Goal: Find contact information: Find contact information

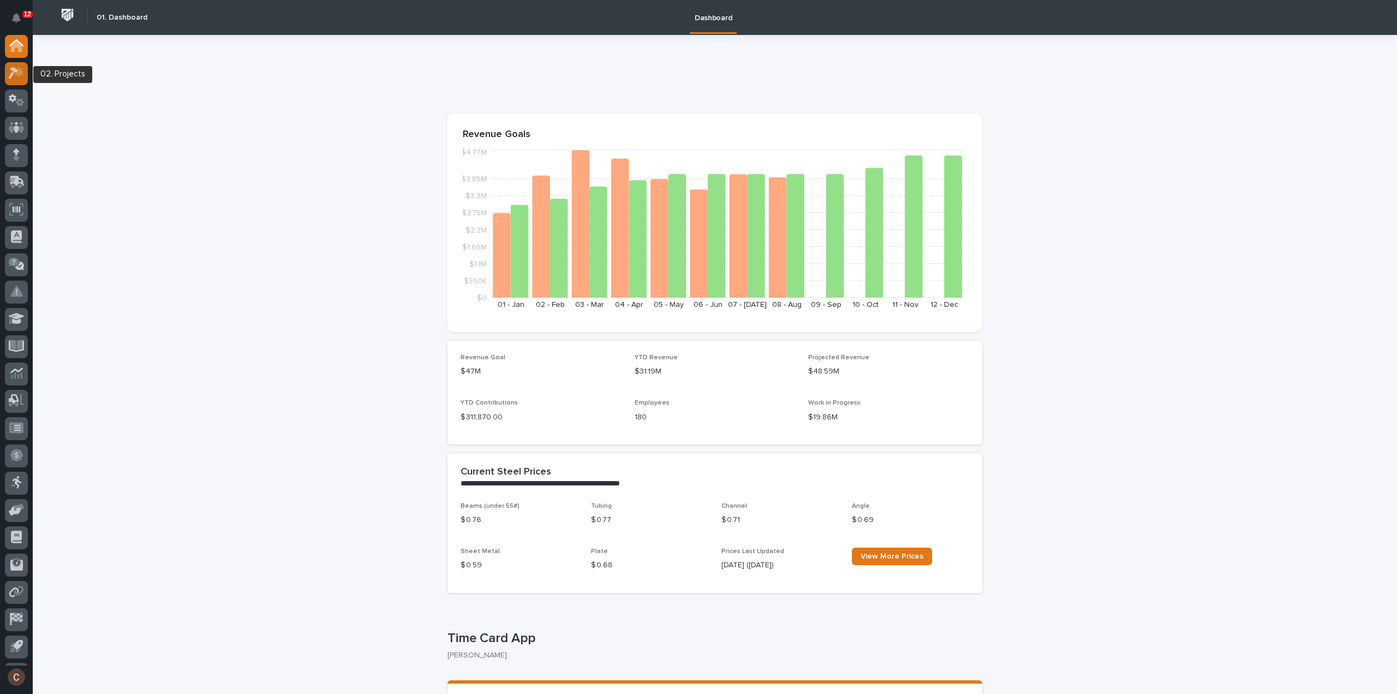
click at [13, 79] on icon at bounding box center [17, 73] width 16 height 13
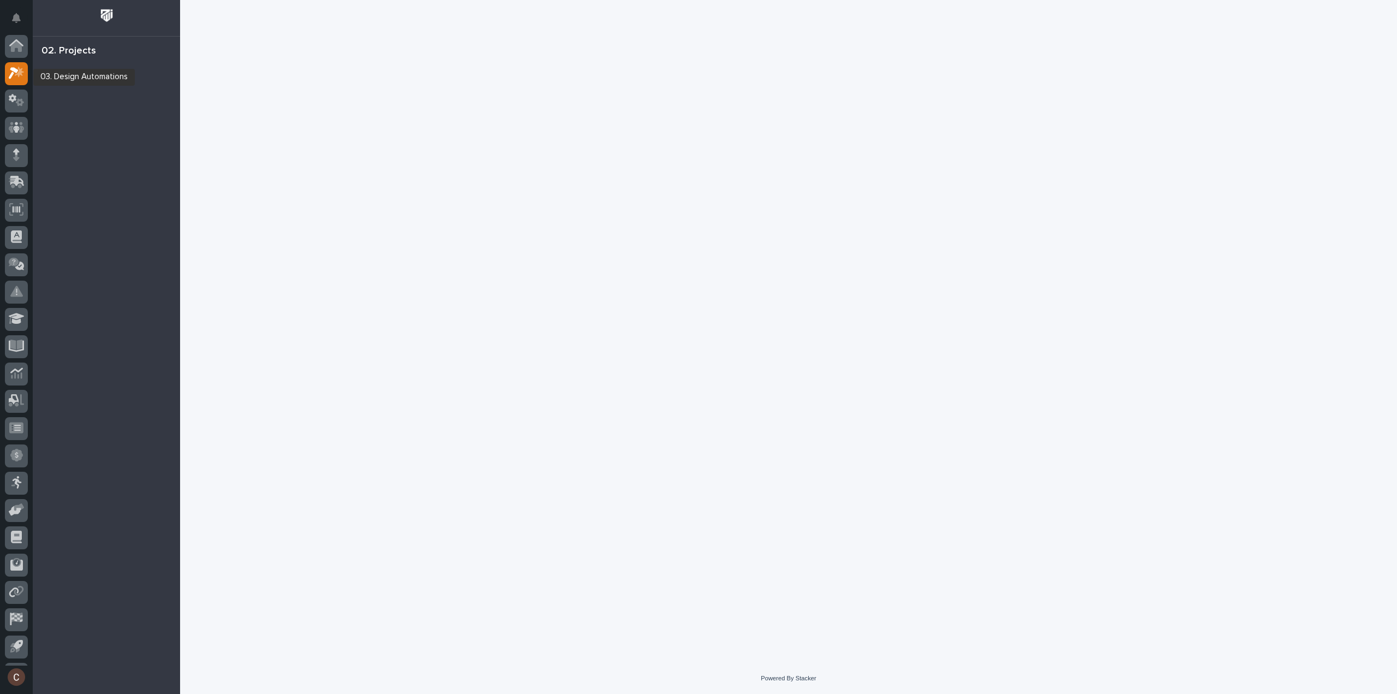
scroll to position [24, 0]
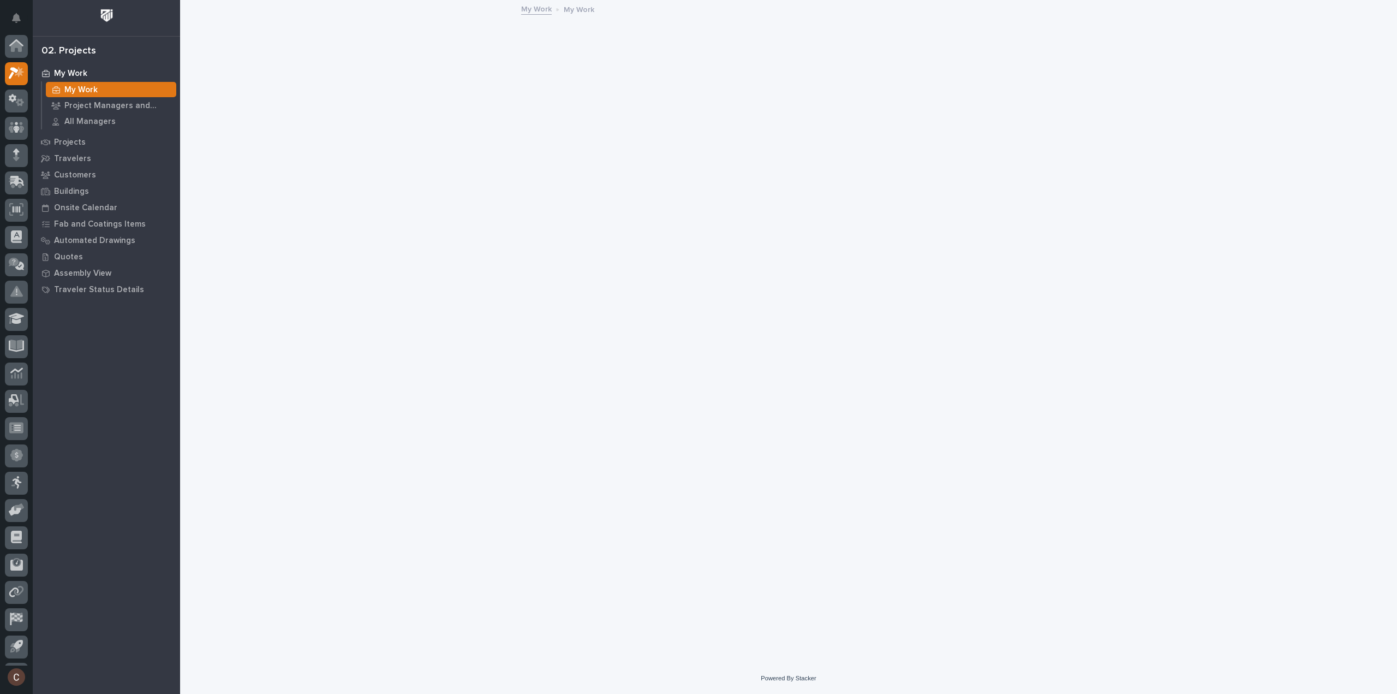
scroll to position [24, 0]
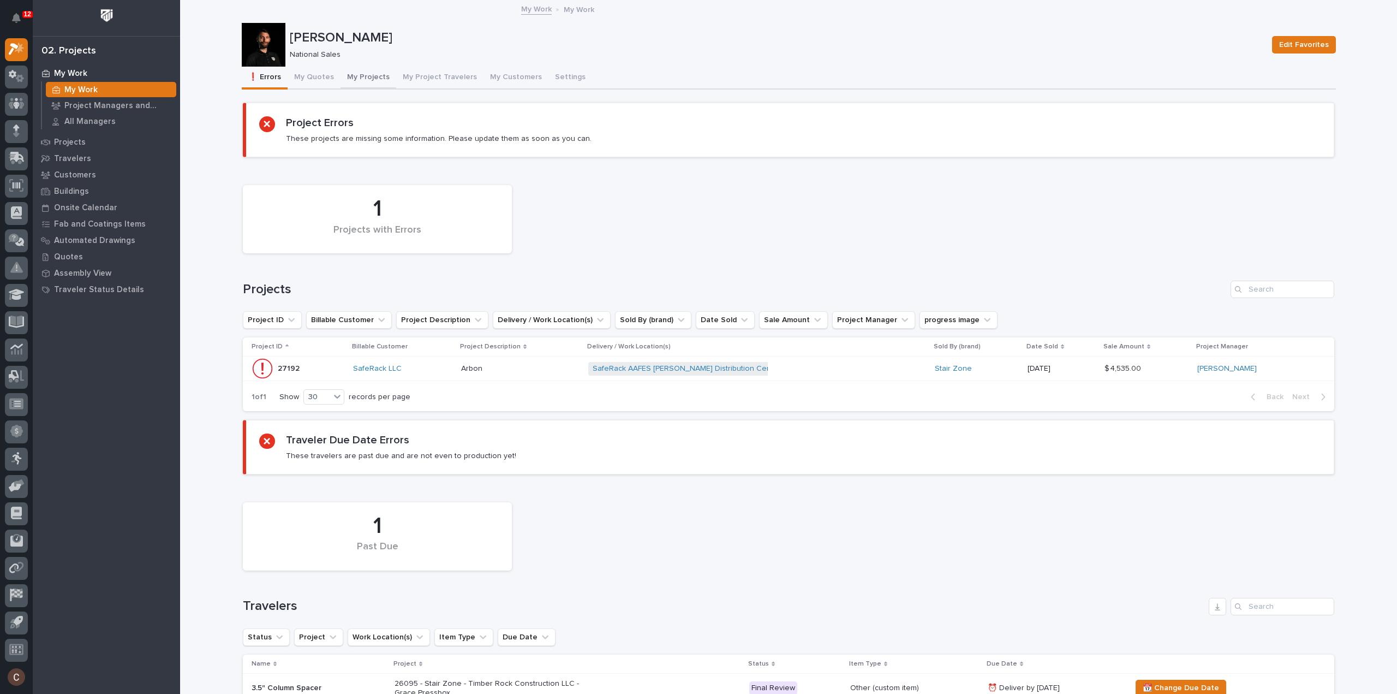
click at [354, 72] on button "My Projects" at bounding box center [369, 78] width 56 height 23
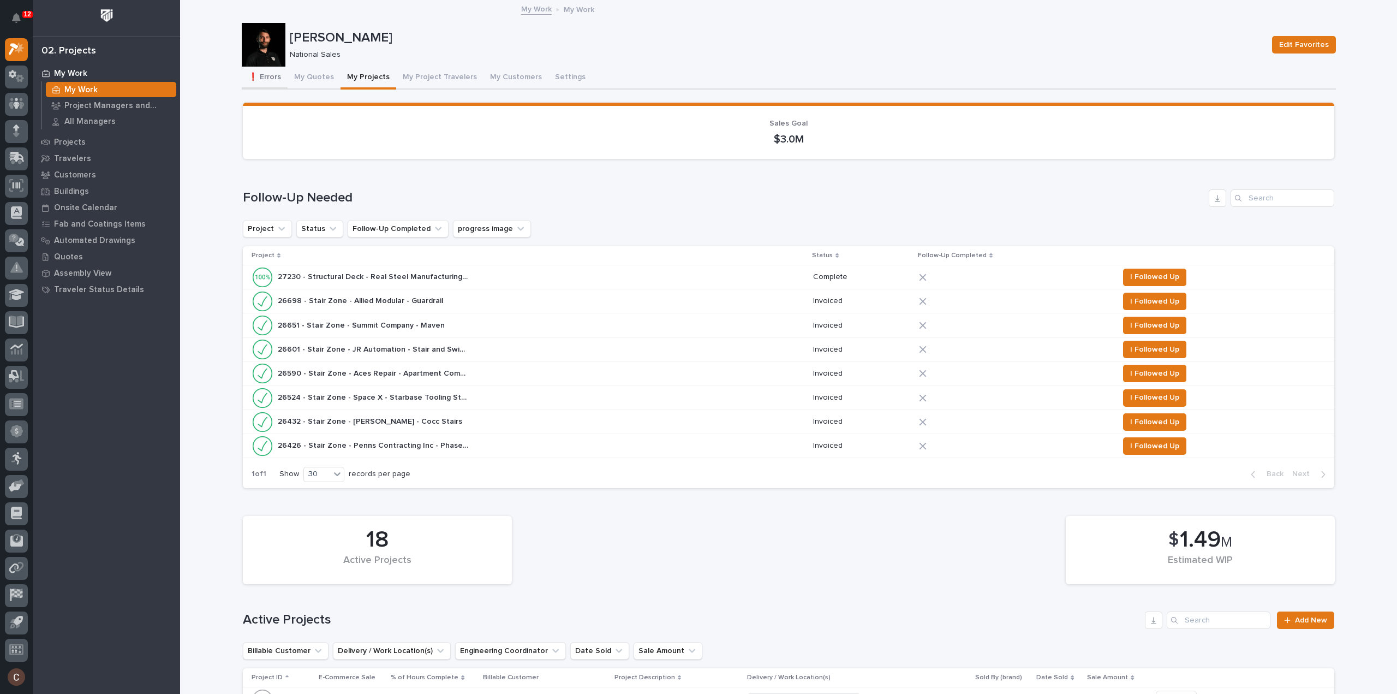
click at [267, 76] on button "❗ Errors" at bounding box center [265, 78] width 46 height 23
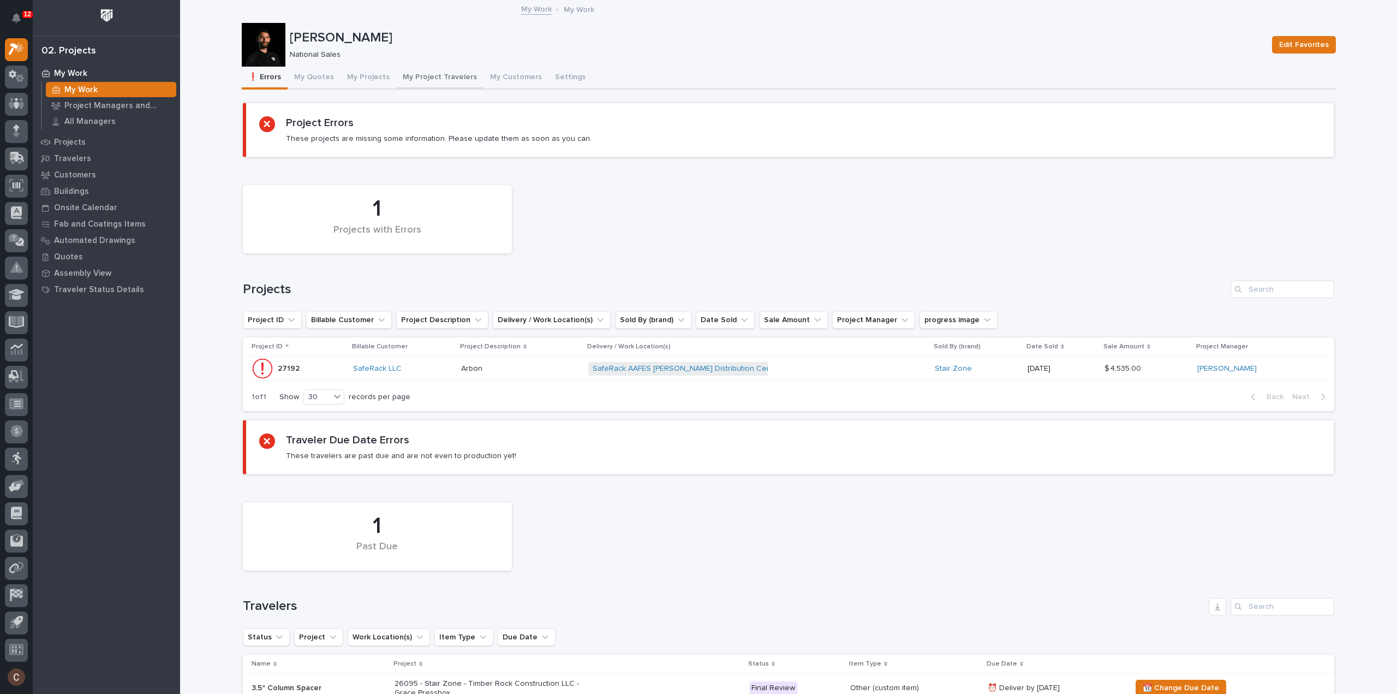
click at [414, 75] on button "My Project Travelers" at bounding box center [439, 78] width 87 height 23
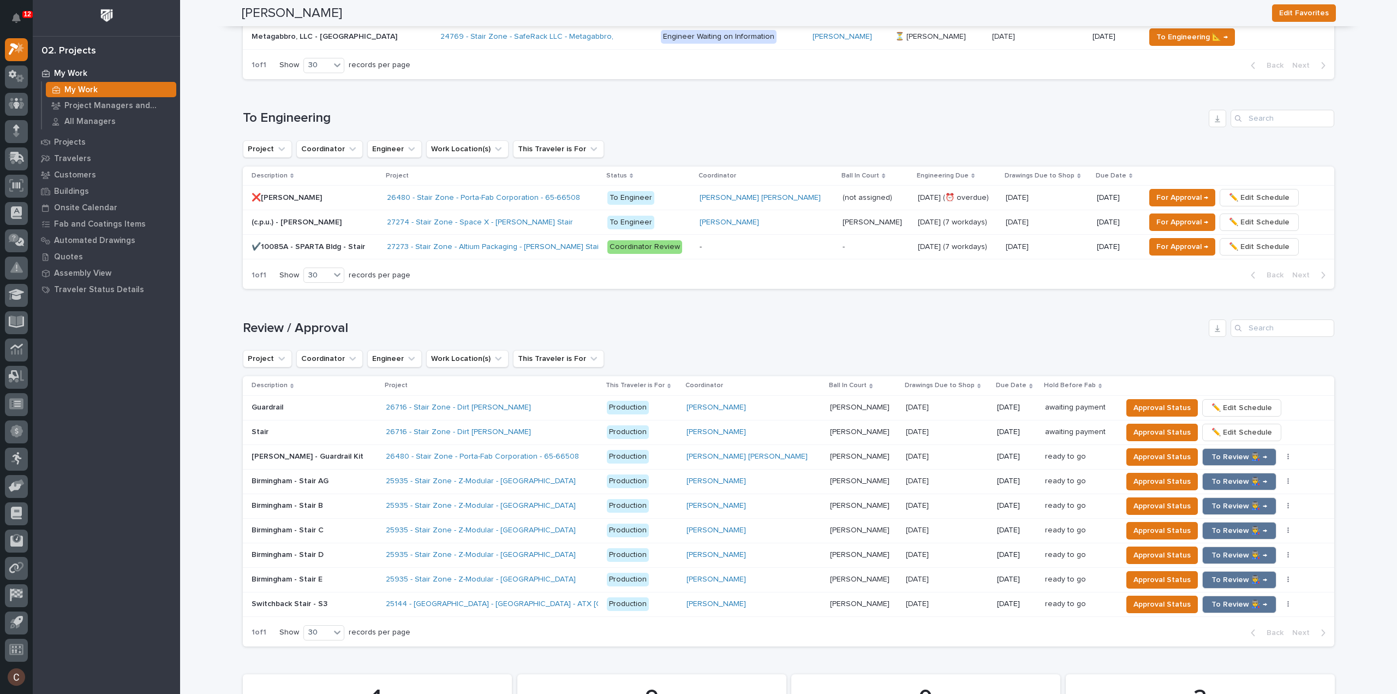
scroll to position [491, 0]
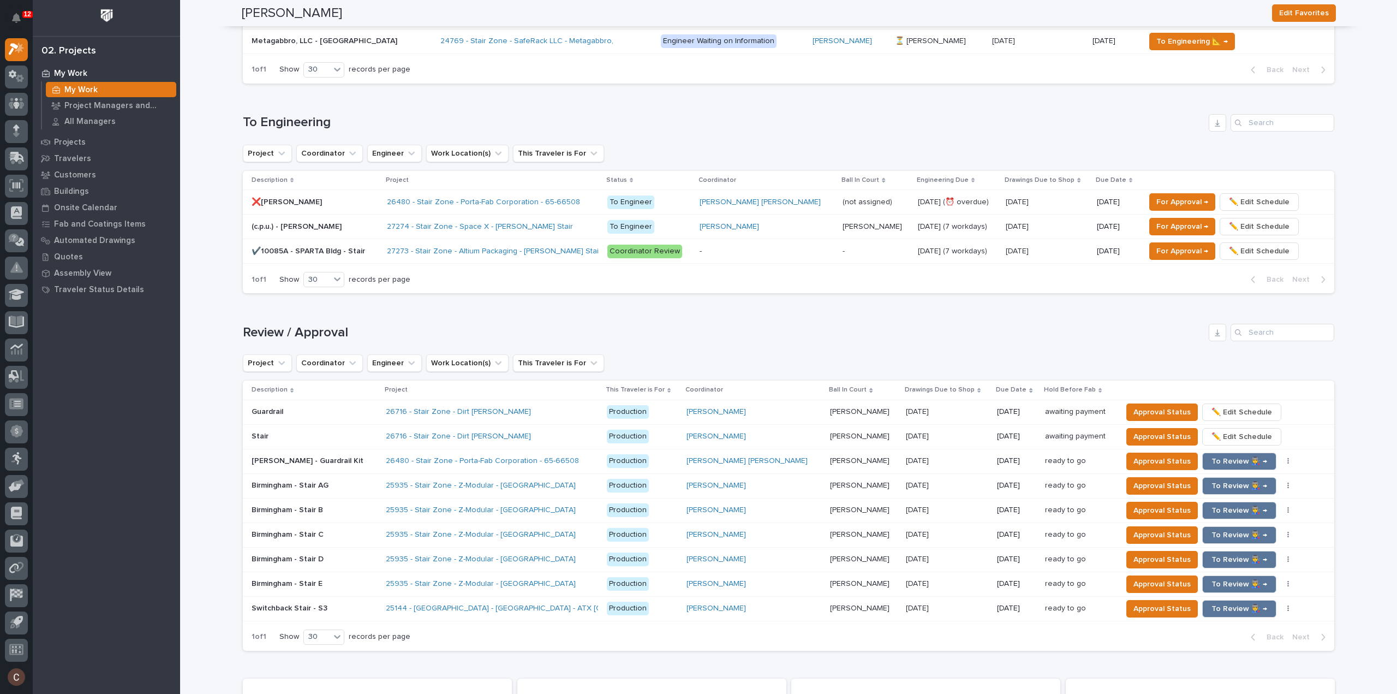
click at [599, 254] on div "27273 - Stair Zone - Altium Packaging - Matt Ducharme Stair" at bounding box center [493, 251] width 212 height 18
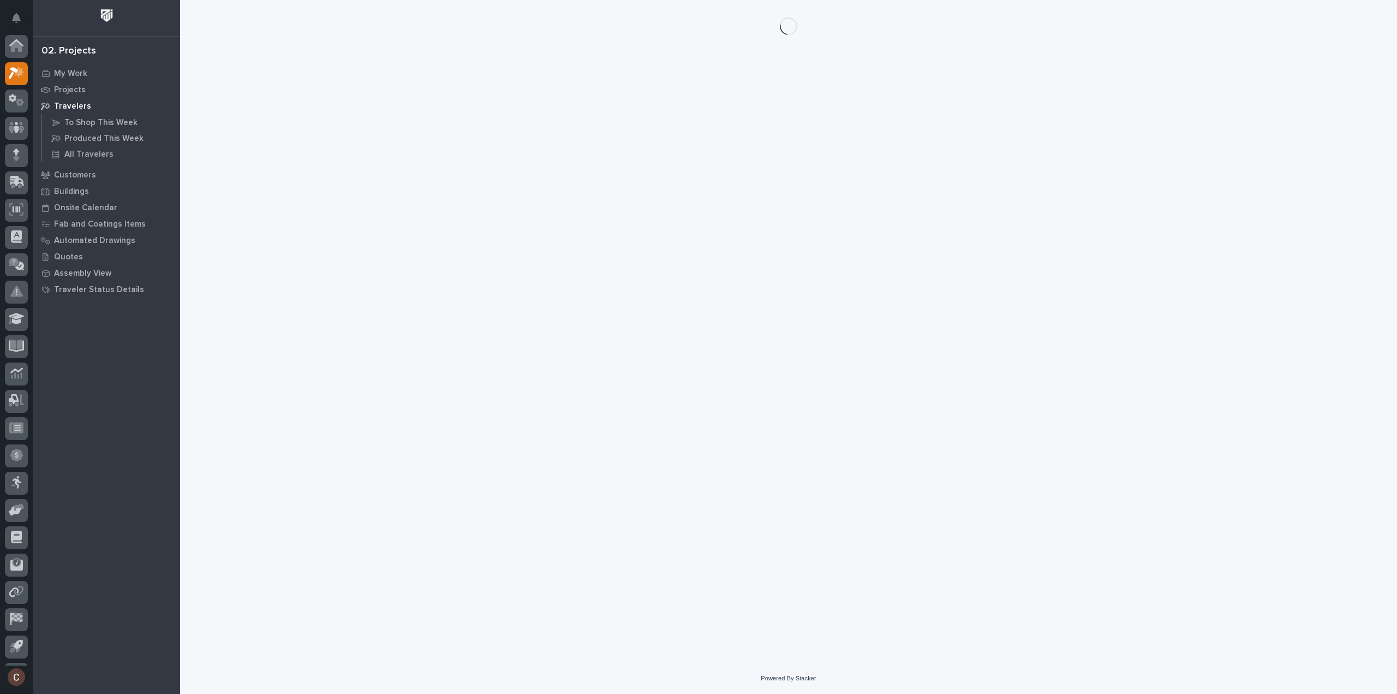
scroll to position [24, 0]
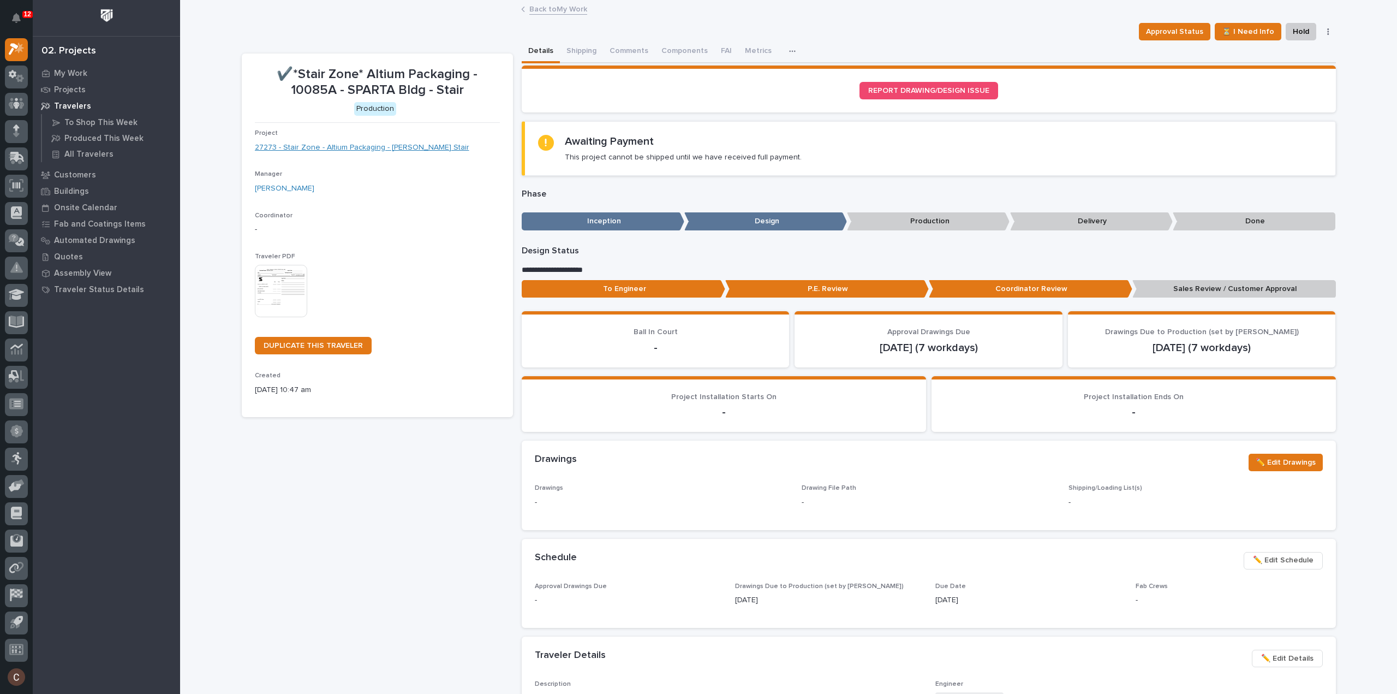
click at [350, 151] on link "27273 - Stair Zone - Altium Packaging - Matt Ducharme Stair" at bounding box center [362, 147] width 215 height 11
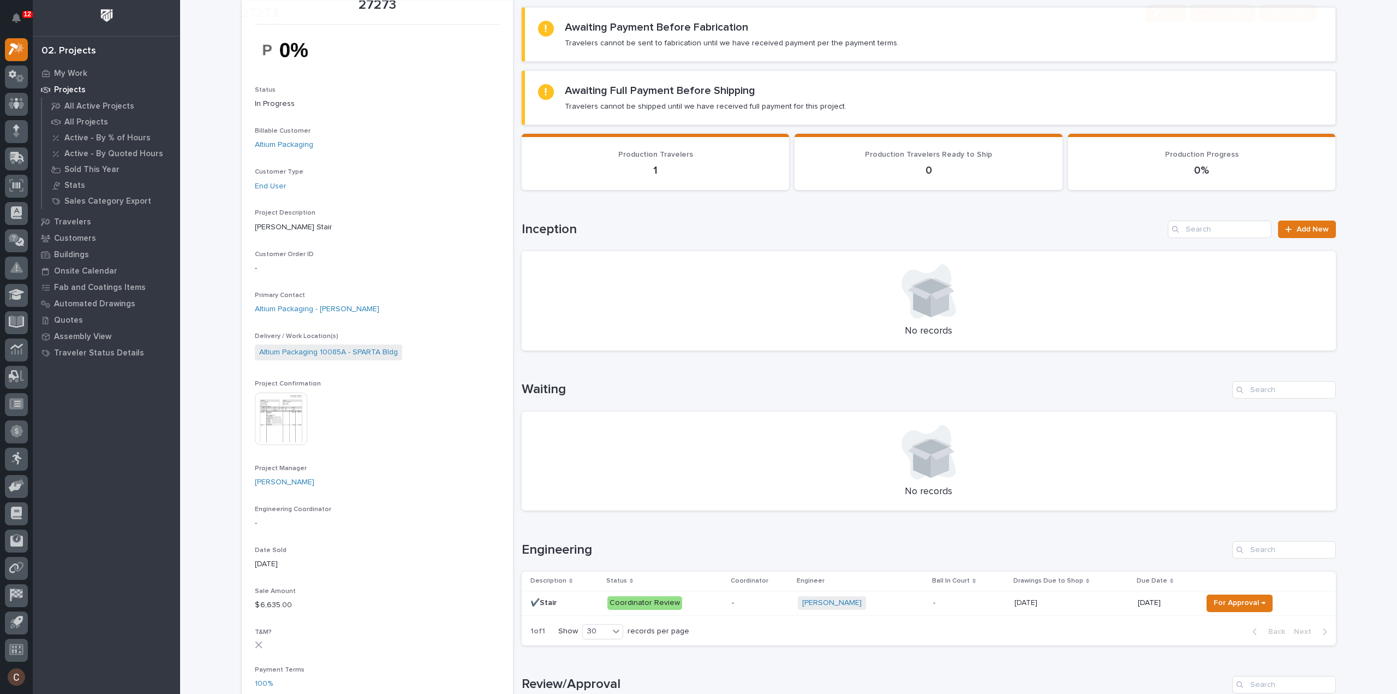
scroll to position [109, 0]
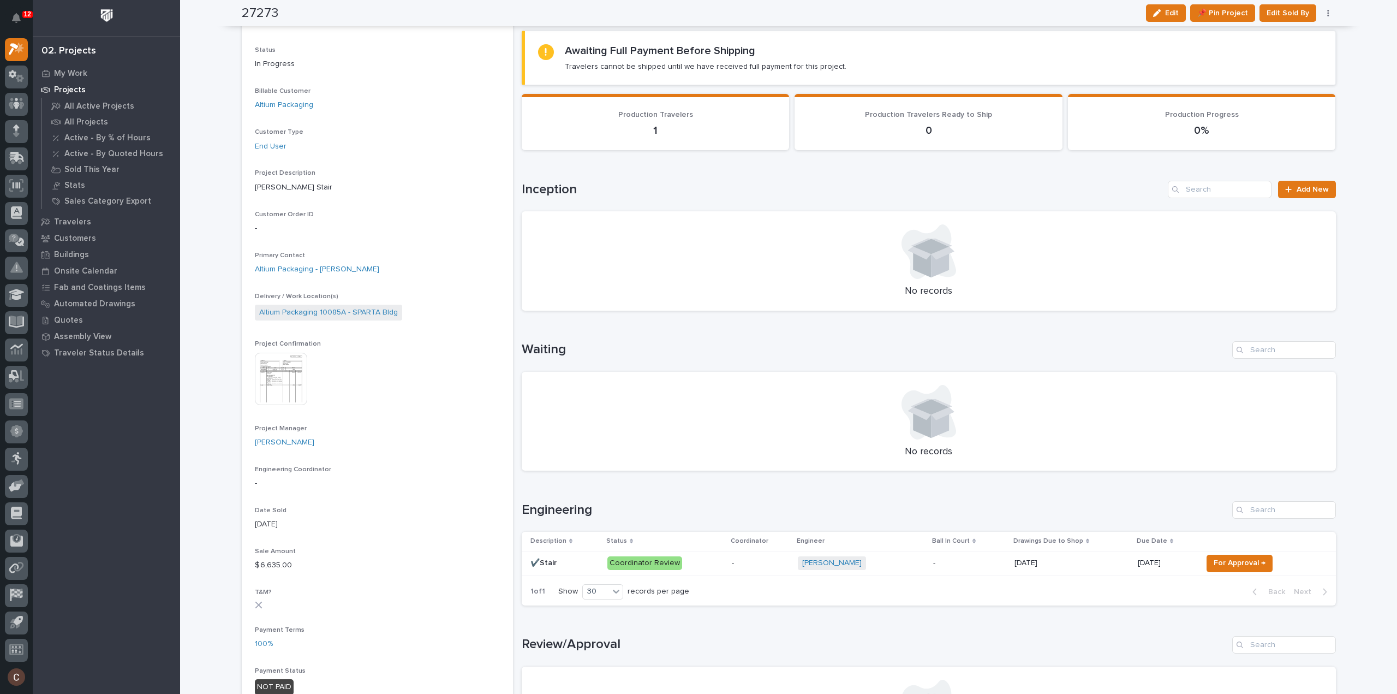
click at [1276, 563] on div "For Approval →" at bounding box center [1261, 563] width 116 height 17
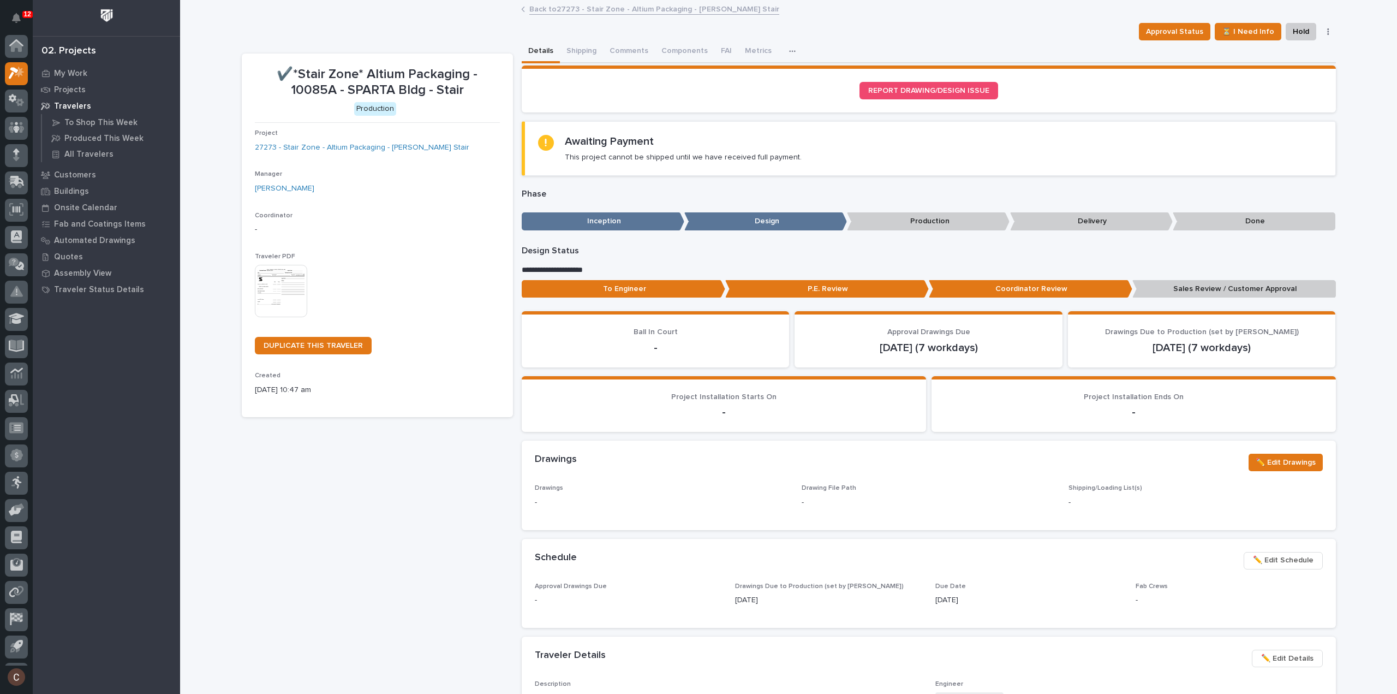
scroll to position [24, 0]
click at [1200, 30] on span "Approval Status" at bounding box center [1174, 31] width 57 height 13
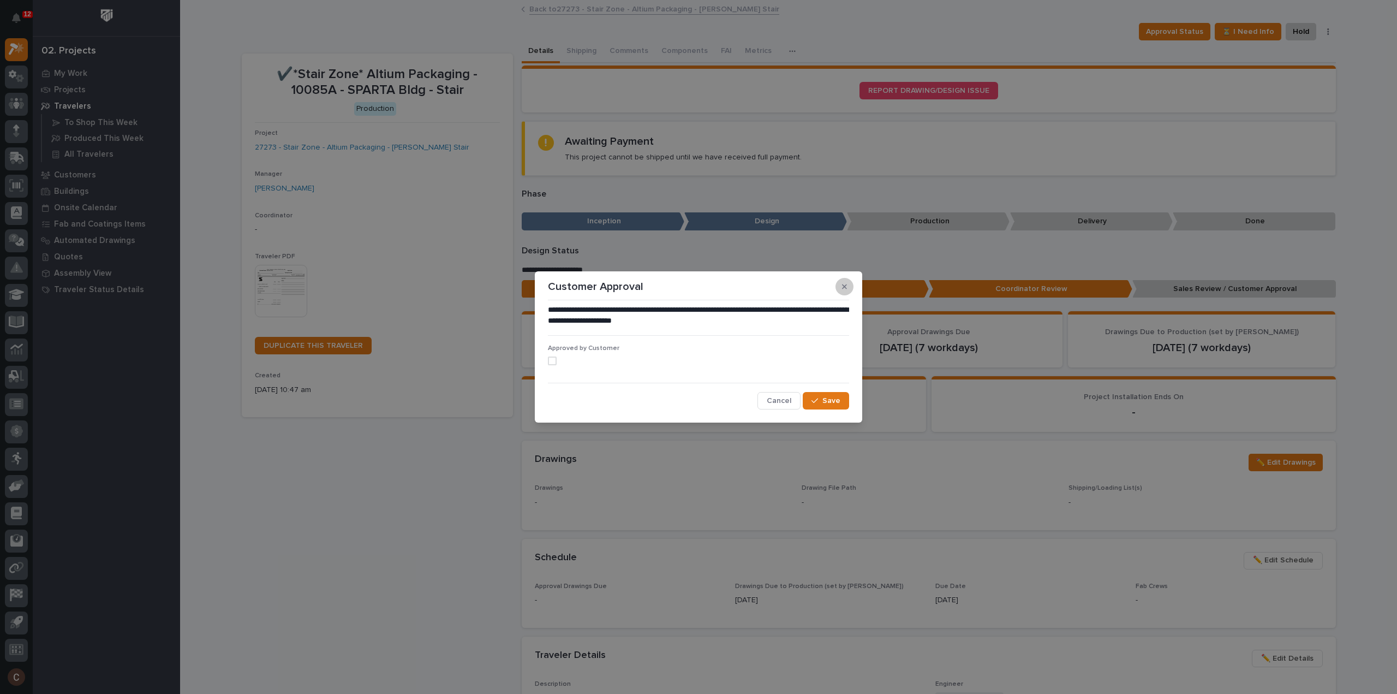
click at [844, 287] on icon "button" at bounding box center [844, 286] width 5 height 5
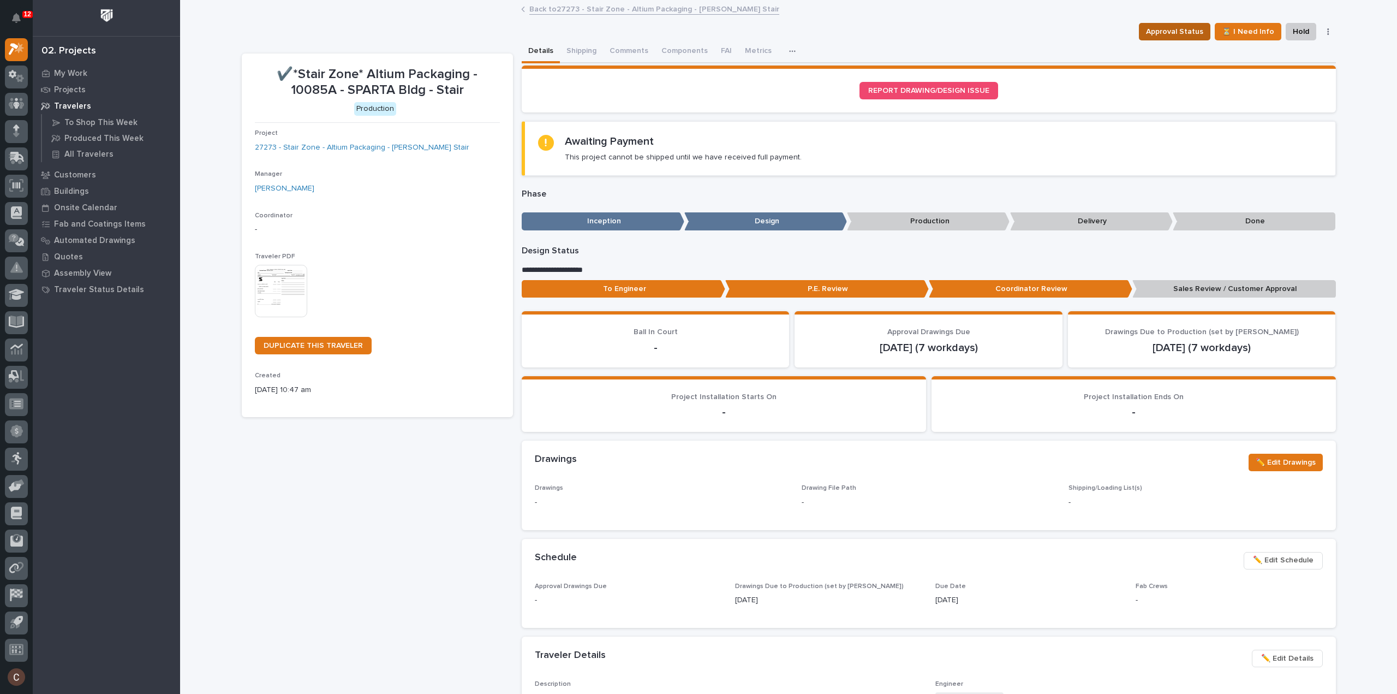
click at [1160, 29] on span "Approval Status" at bounding box center [1174, 31] width 57 height 13
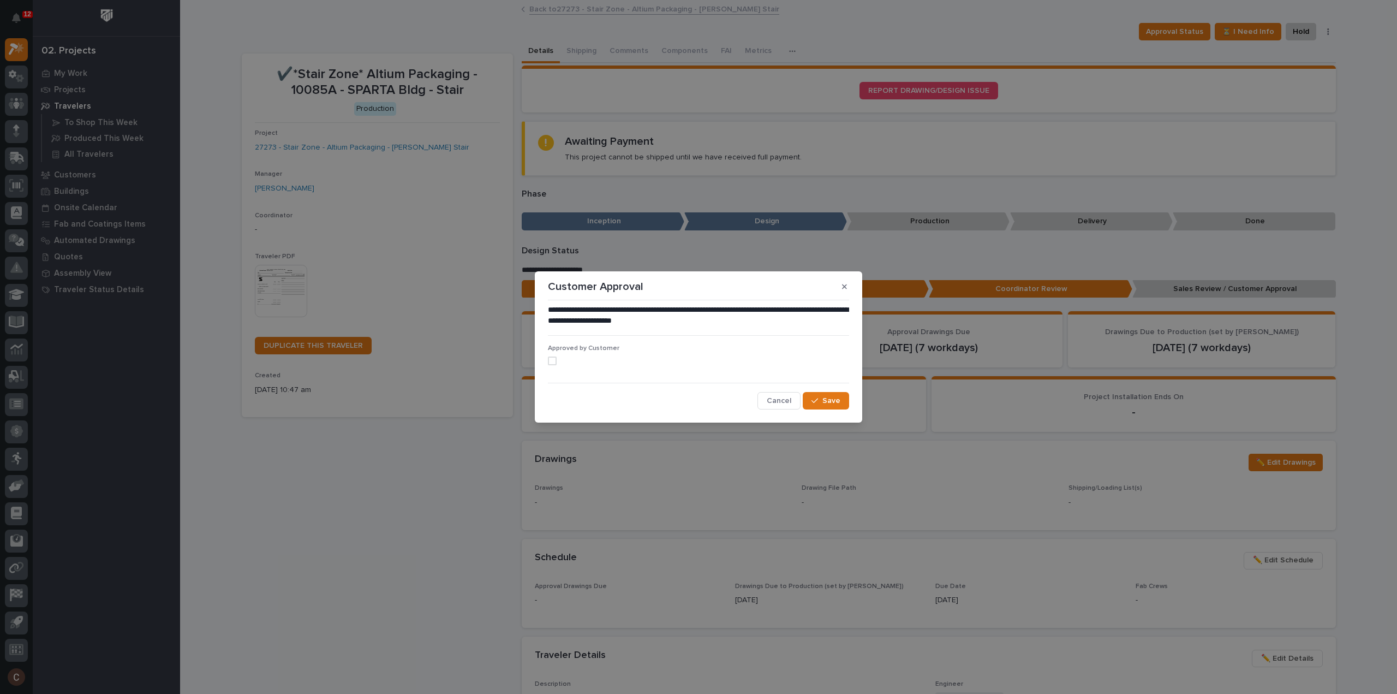
drag, startPoint x: 552, startPoint y: 359, endPoint x: 570, endPoint y: 378, distance: 25.9
click at [552, 360] on span at bounding box center [552, 360] width 9 height 9
drag, startPoint x: 828, startPoint y: 401, endPoint x: 834, endPoint y: 394, distance: 10.1
click at [829, 400] on span "Save" at bounding box center [832, 401] width 18 height 10
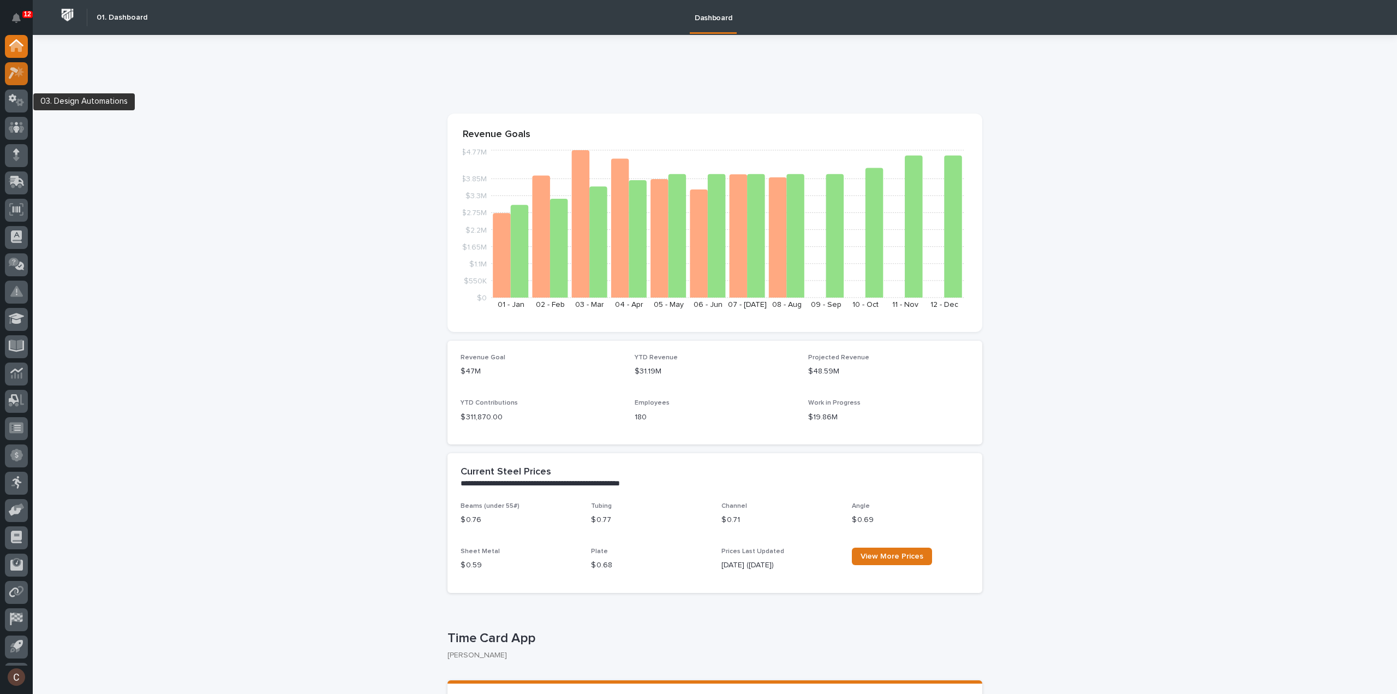
click at [8, 73] on div at bounding box center [16, 73] width 23 height 23
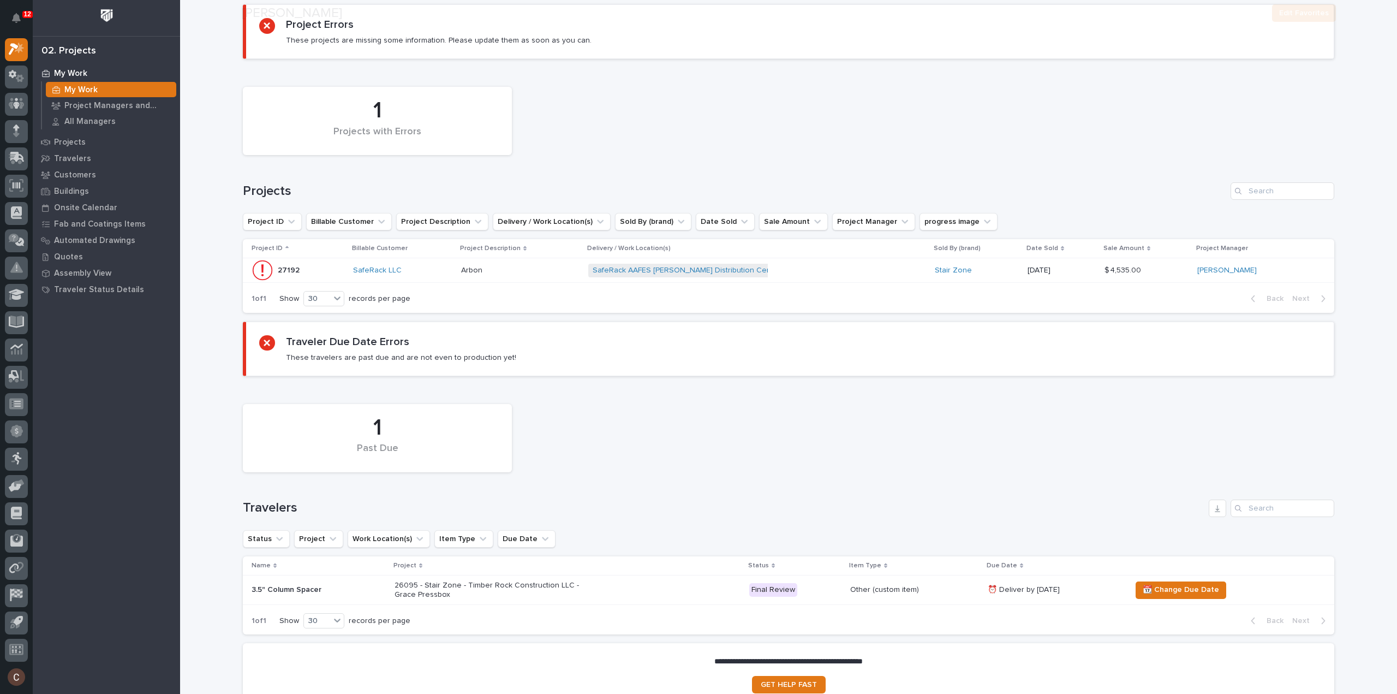
scroll to position [164, 0]
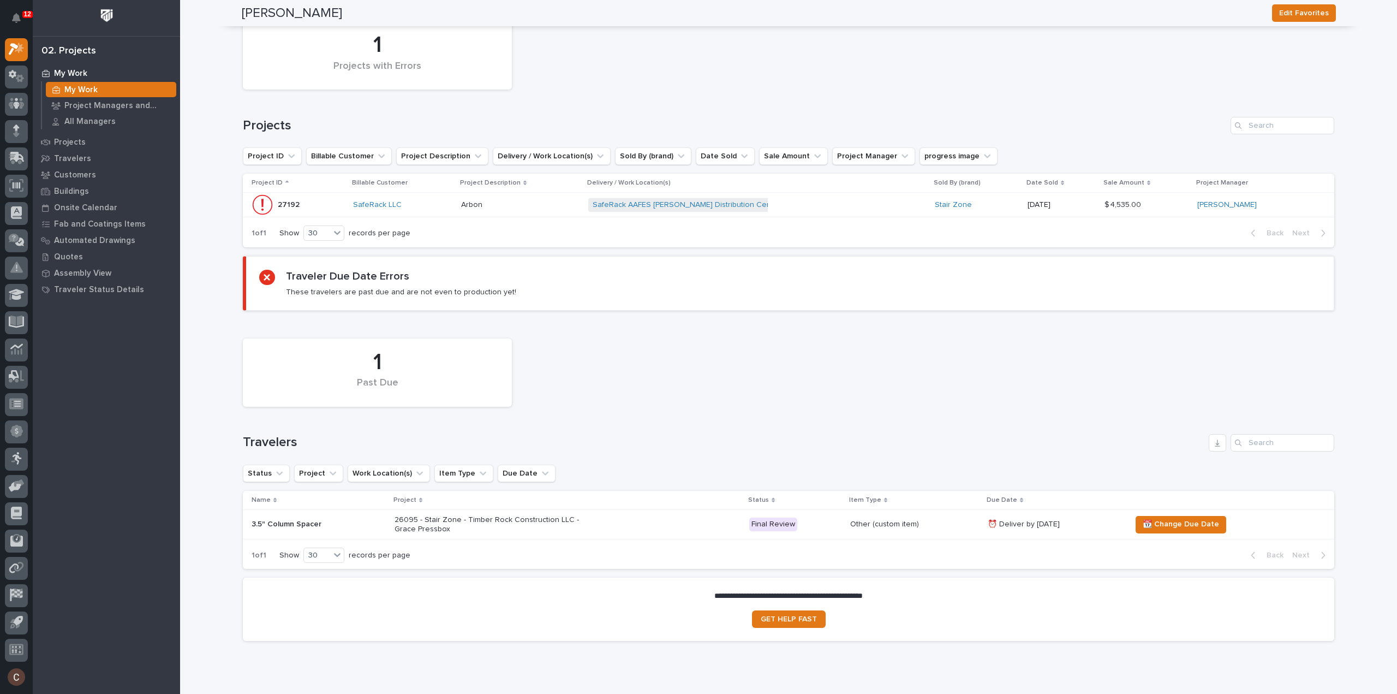
click at [618, 524] on div "26095 - Stair Zone - Timber Rock Construction LLC - Grace Pressbox" at bounding box center [568, 524] width 346 height 27
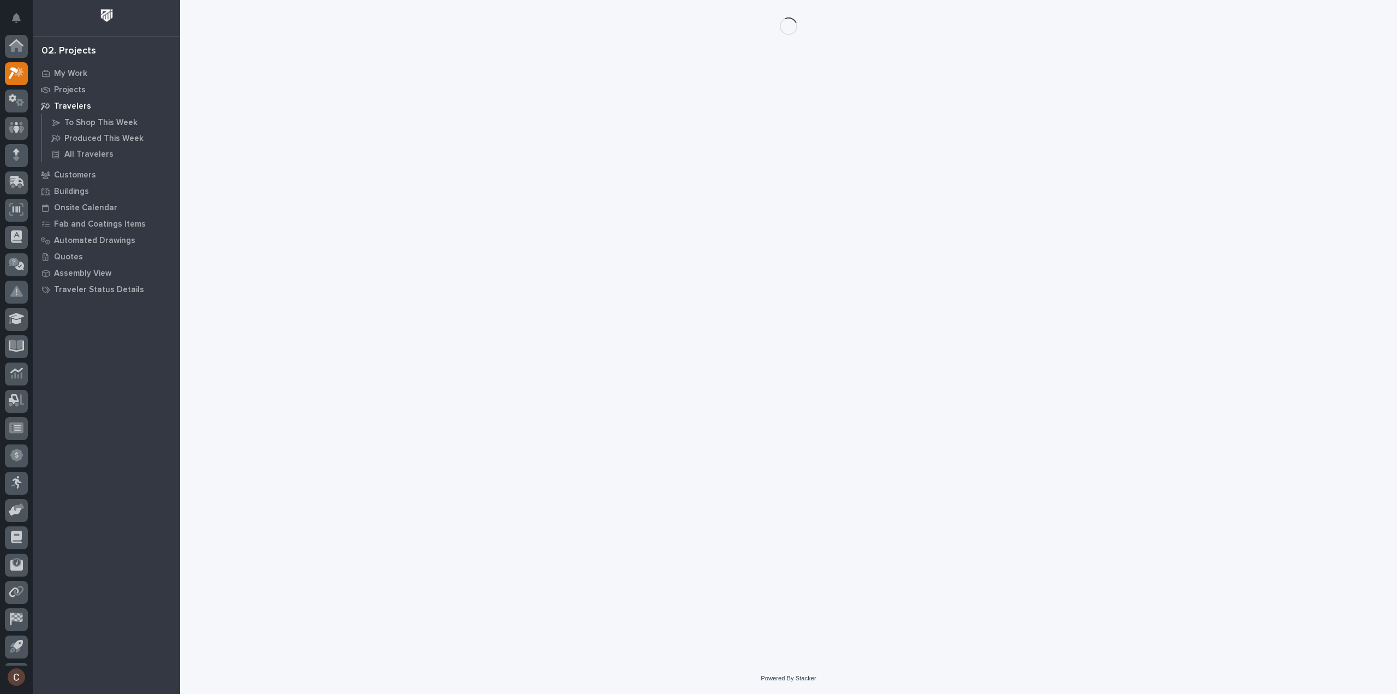
scroll to position [24, 0]
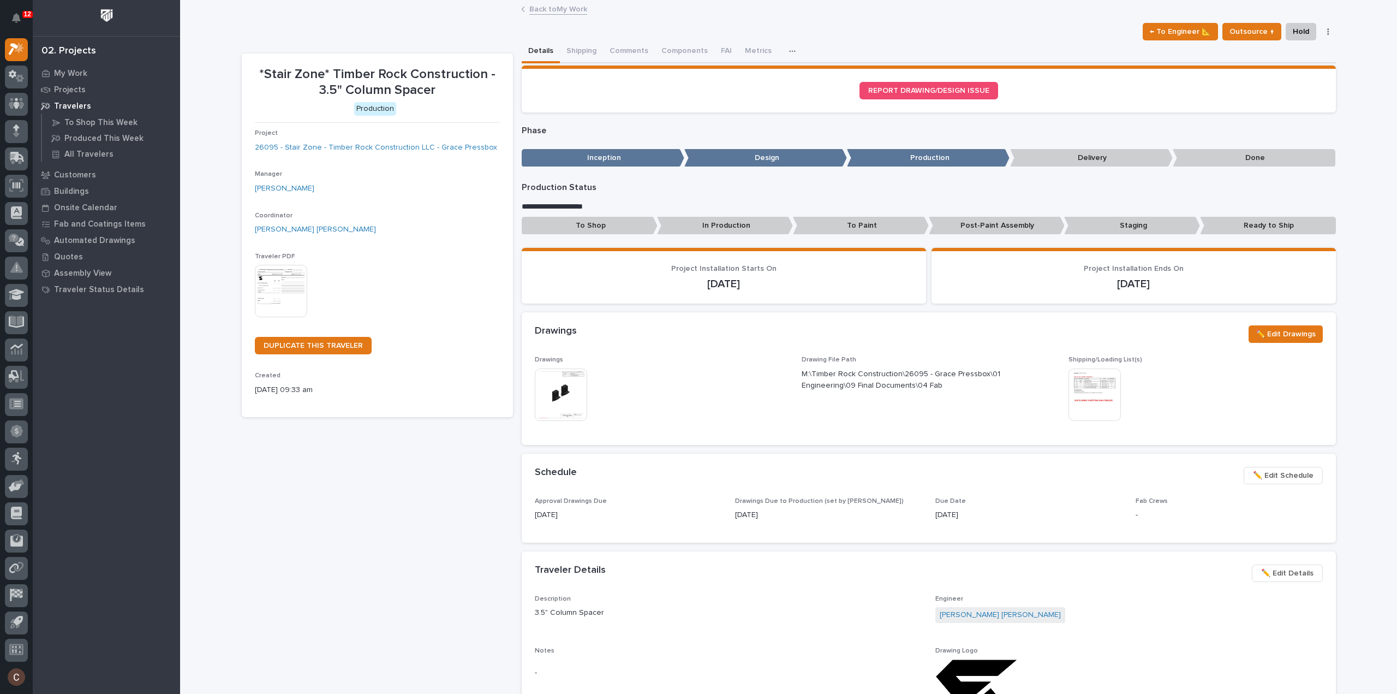
click at [556, 392] on img at bounding box center [561, 394] width 52 height 52
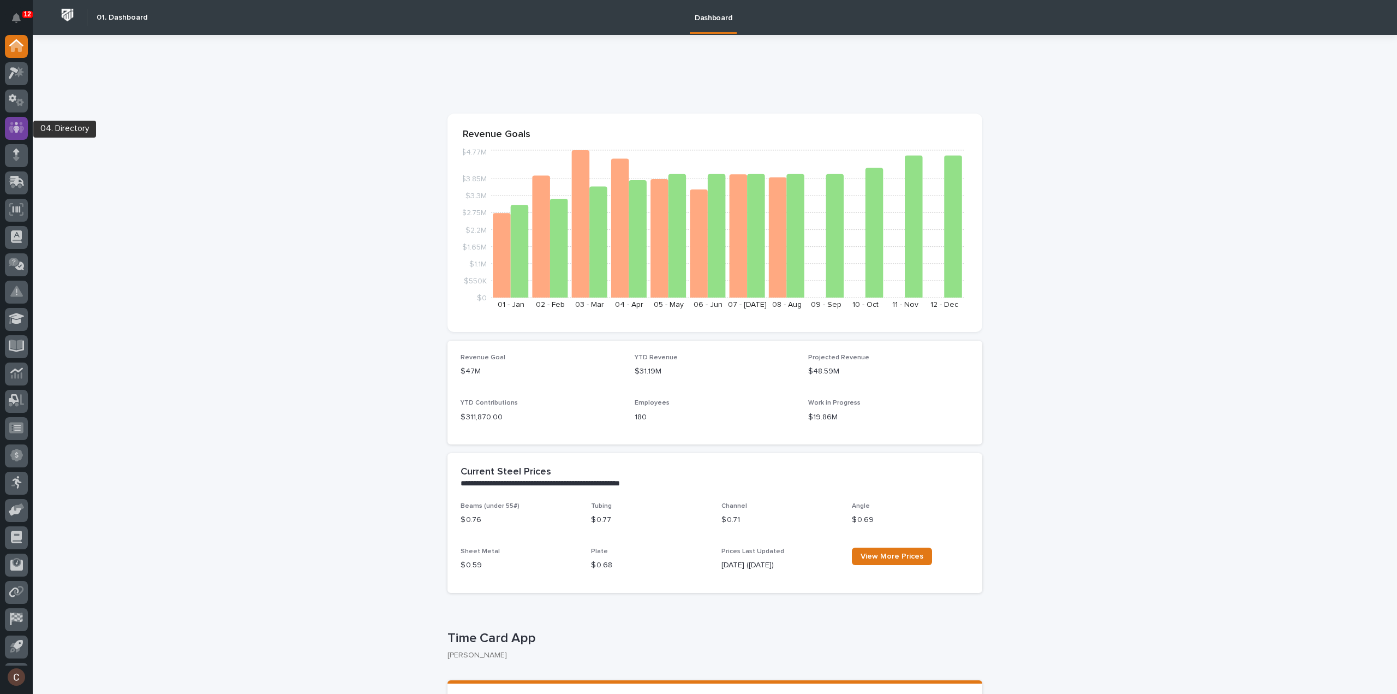
click at [9, 127] on icon at bounding box center [17, 127] width 16 height 11
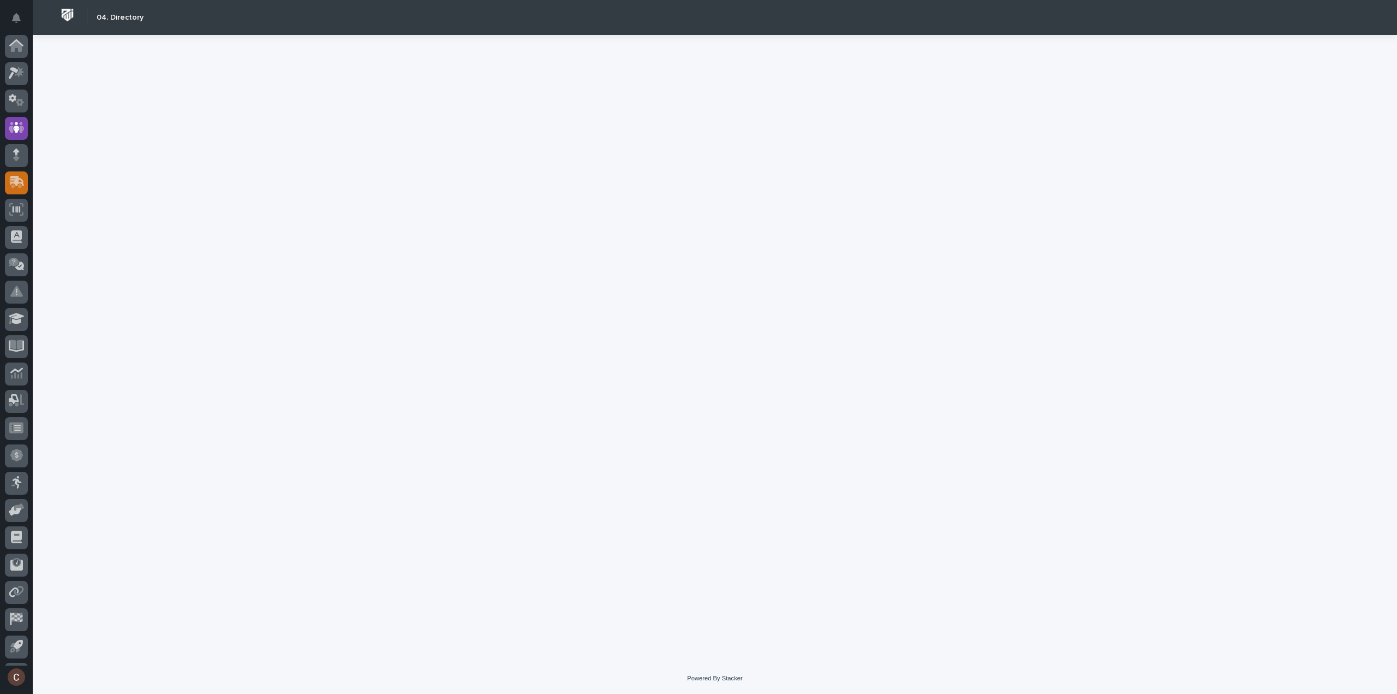
scroll to position [24, 0]
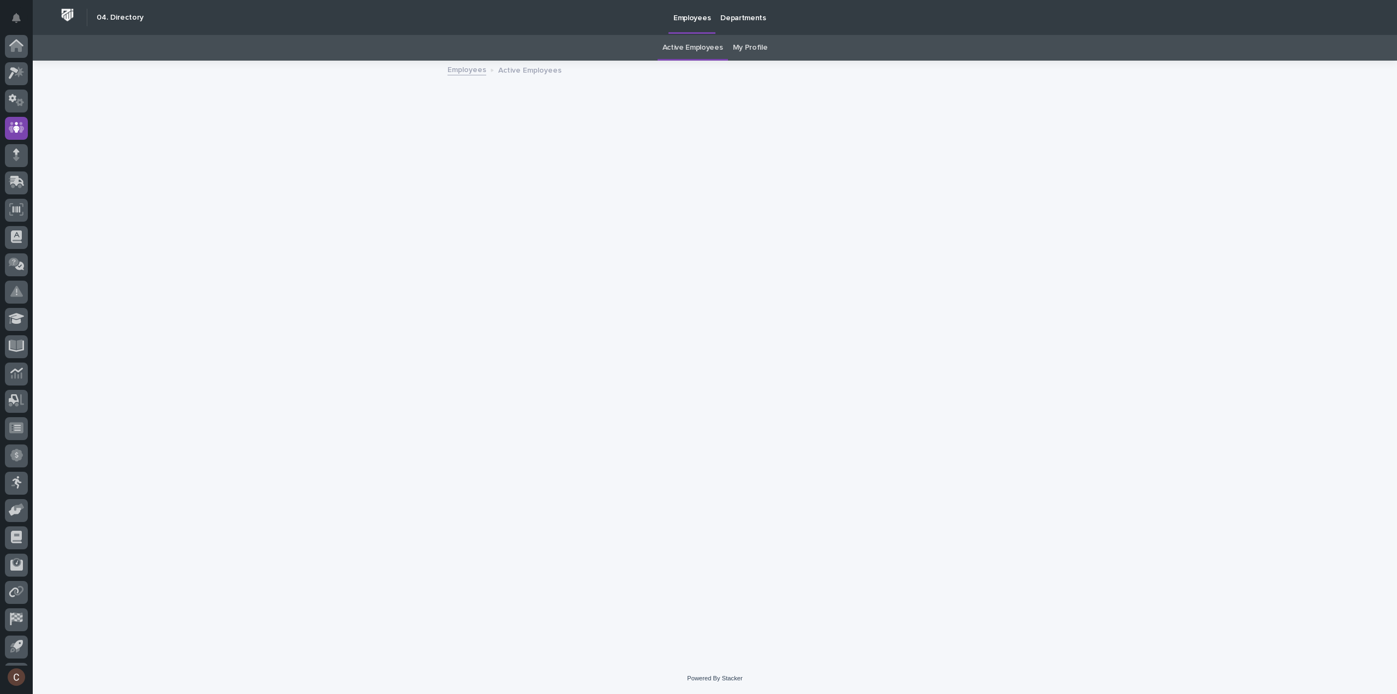
scroll to position [24, 0]
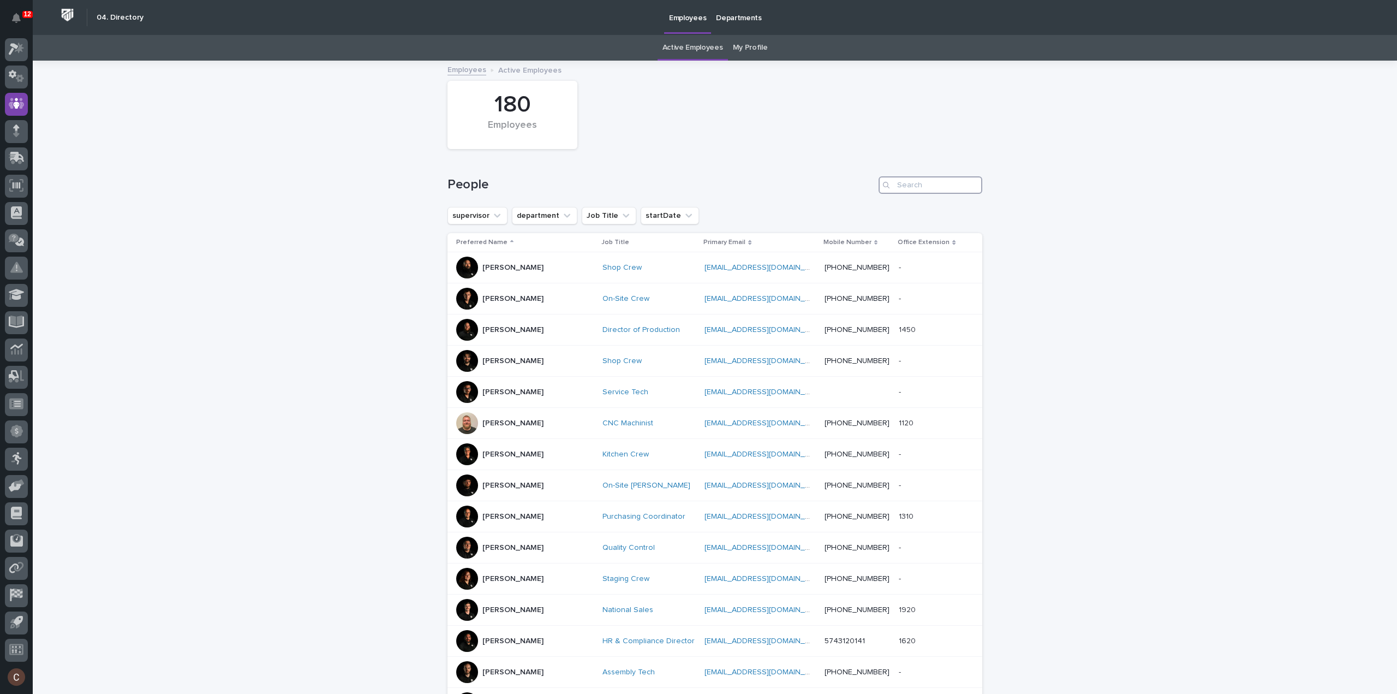
click at [939, 183] on input "Search" at bounding box center [931, 184] width 104 height 17
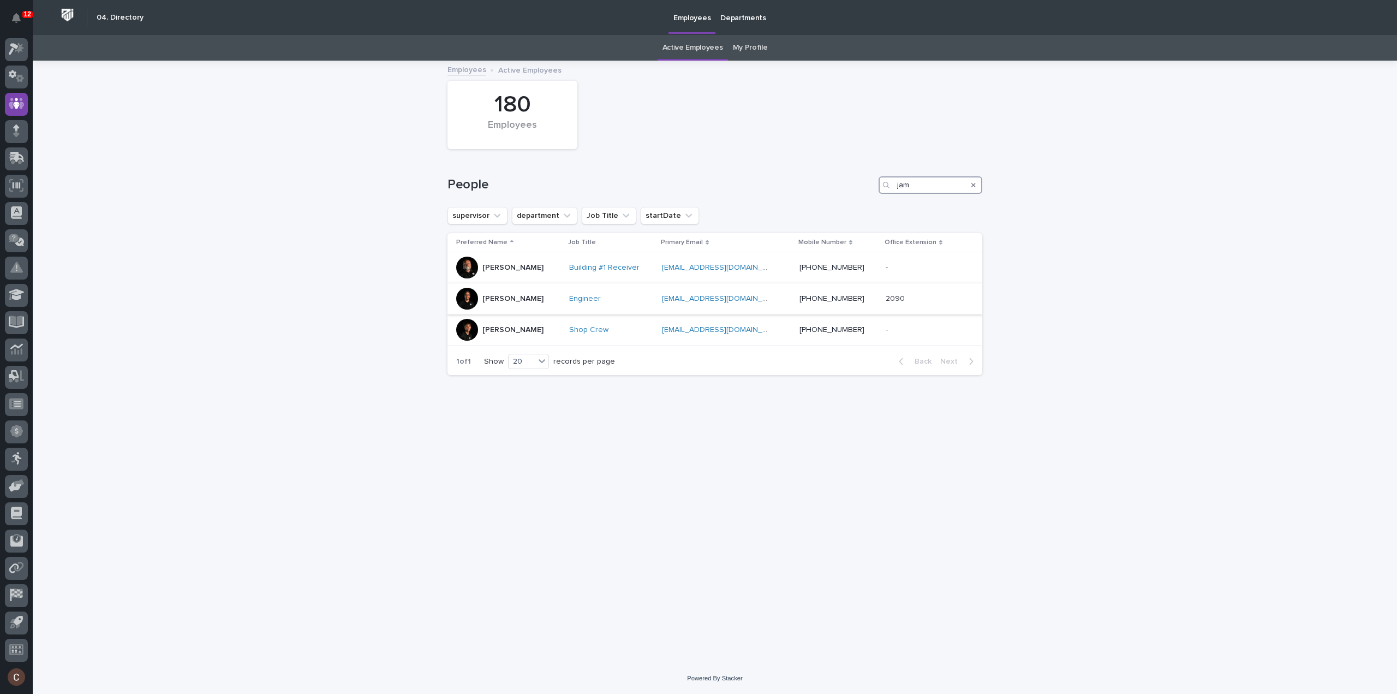
type input "jam"
click at [559, 296] on div "Jamey Jodway" at bounding box center [508, 299] width 104 height 22
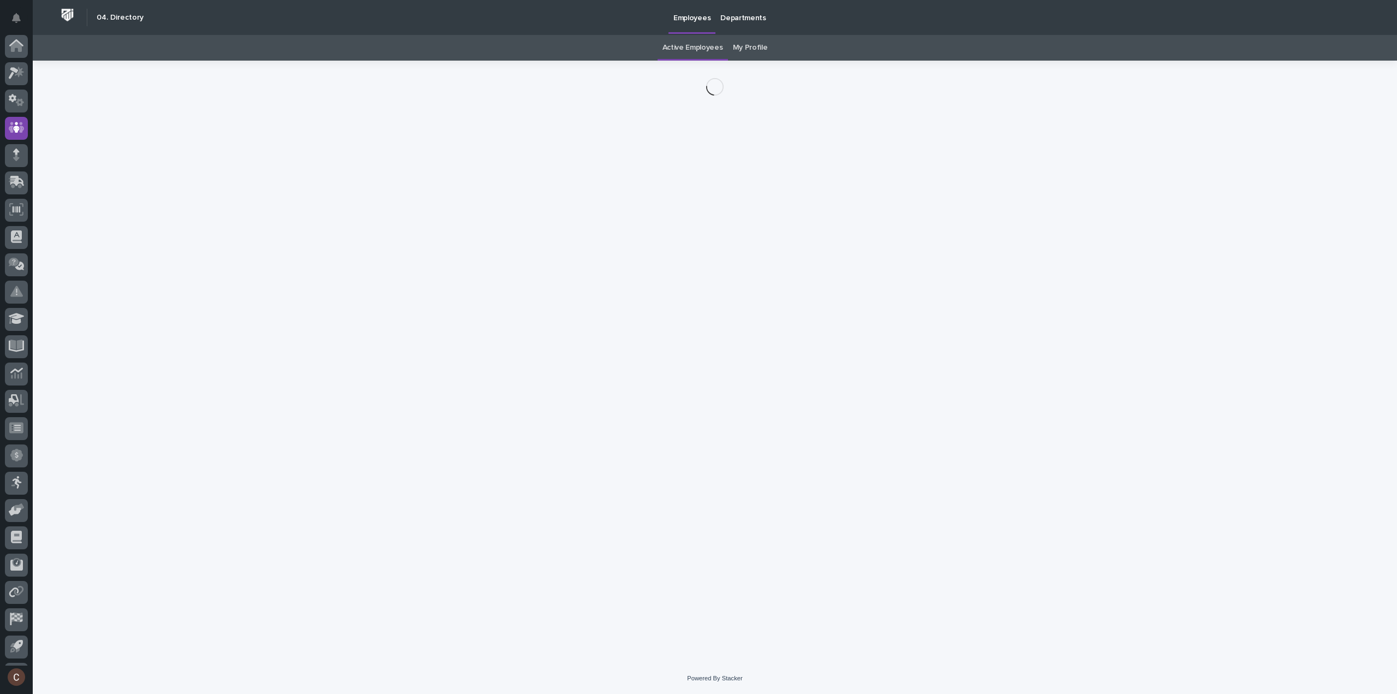
scroll to position [24, 0]
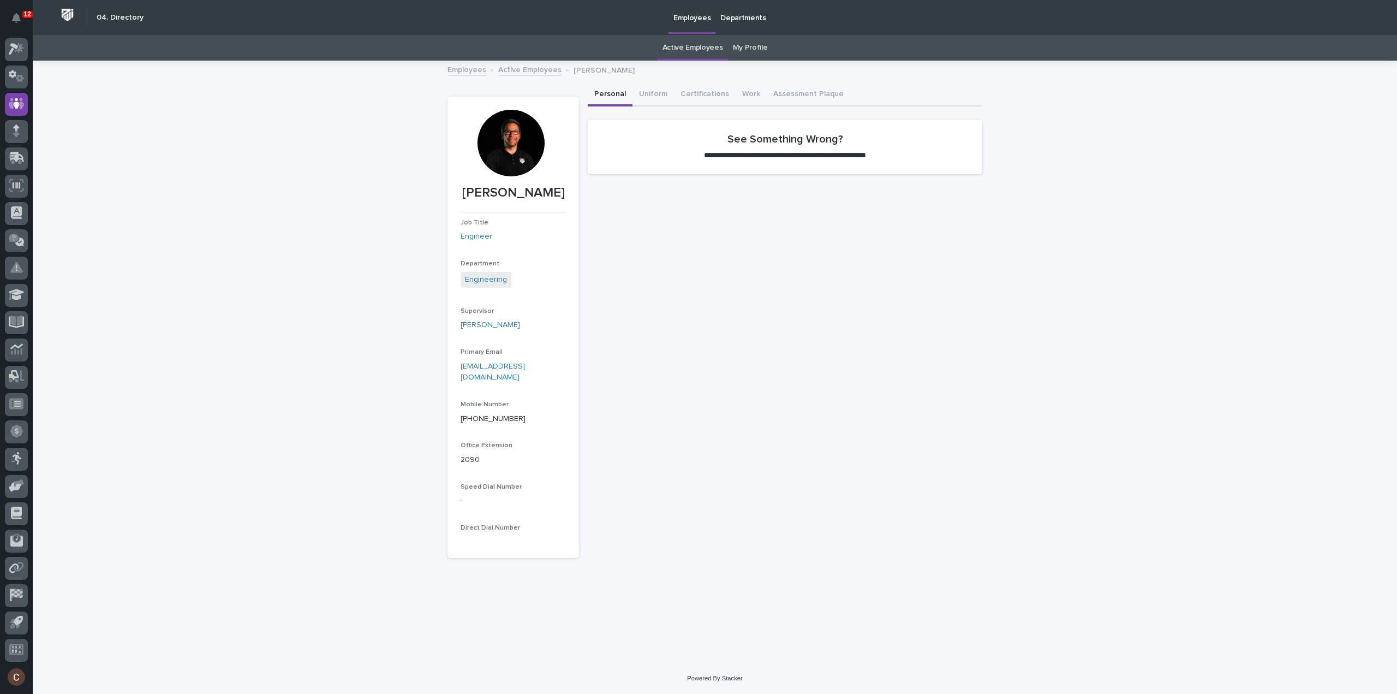
click at [508, 130] on div at bounding box center [511, 143] width 67 height 67
click at [653, 107] on div "**********" at bounding box center [785, 144] width 395 height 76
click at [653, 101] on button "Uniform" at bounding box center [653, 95] width 41 height 23
click at [612, 91] on button "Personal" at bounding box center [610, 95] width 45 height 23
click at [515, 368] on link "jjodway@pwiworks.com" at bounding box center [493, 371] width 64 height 19
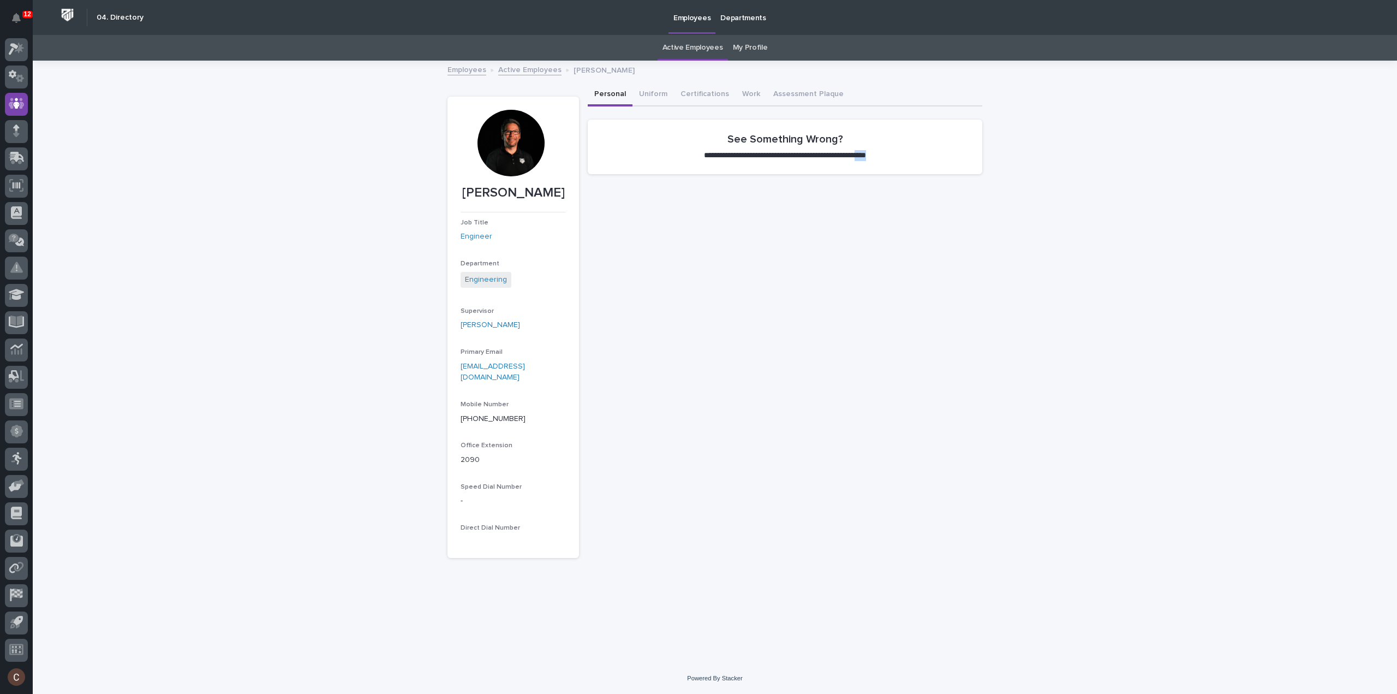
click at [897, 483] on div "**********" at bounding box center [785, 321] width 395 height 474
click at [909, 156] on section "**********" at bounding box center [785, 147] width 395 height 55
click at [837, 160] on p "**********" at bounding box center [785, 155] width 194 height 11
drag, startPoint x: 481, startPoint y: 112, endPoint x: 546, endPoint y: 177, distance: 91.9
click at [546, 177] on div at bounding box center [511, 147] width 101 height 75
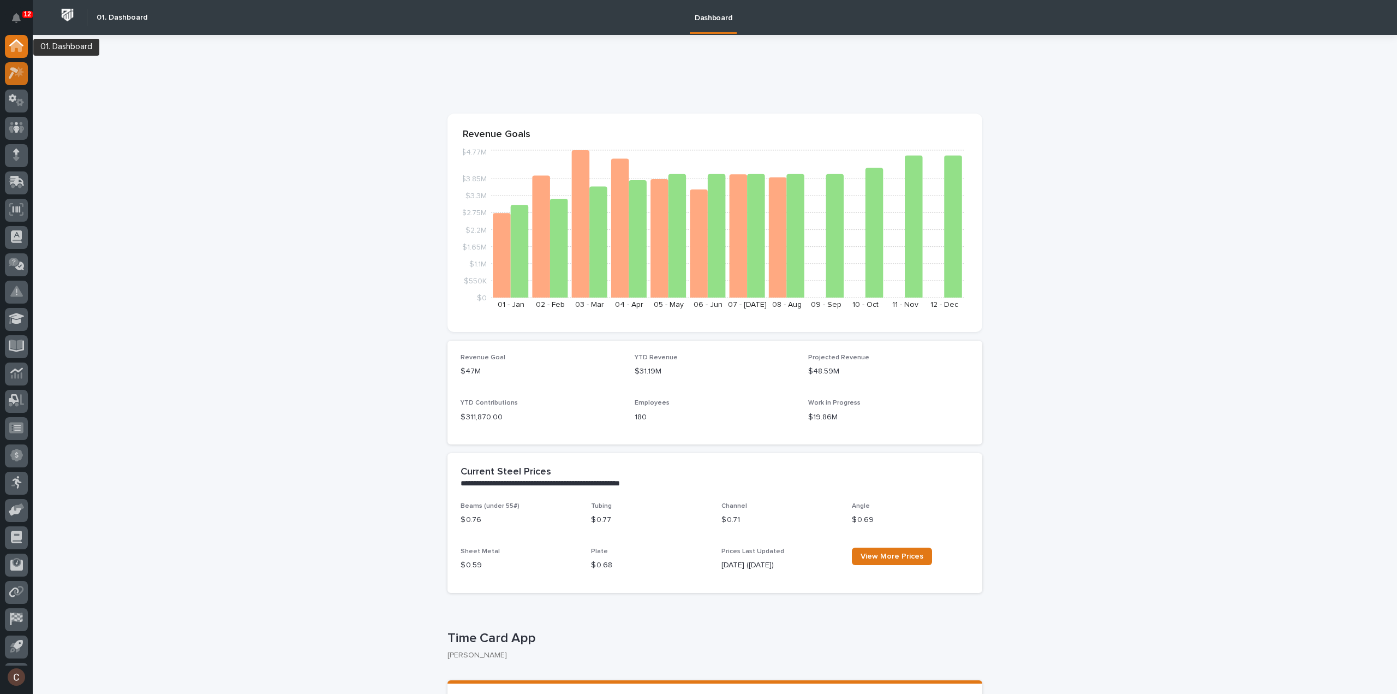
click at [10, 79] on icon at bounding box center [14, 74] width 10 height 12
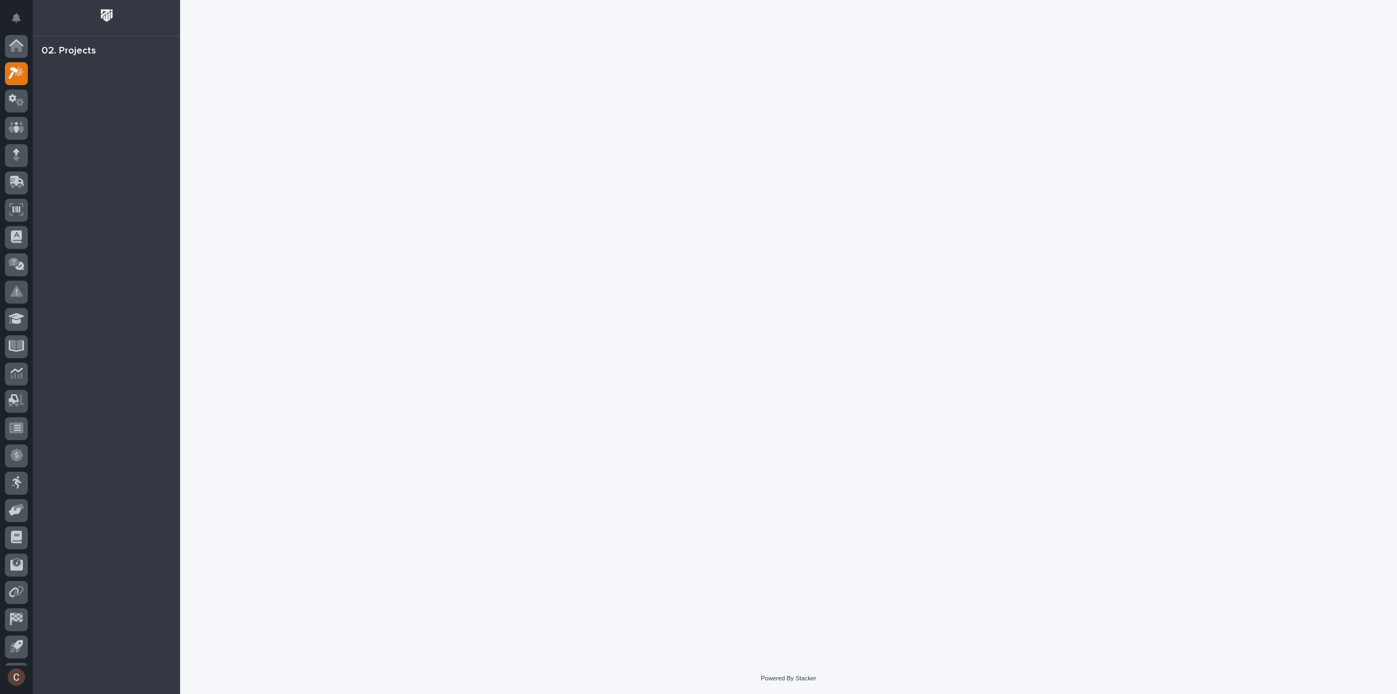
scroll to position [24, 0]
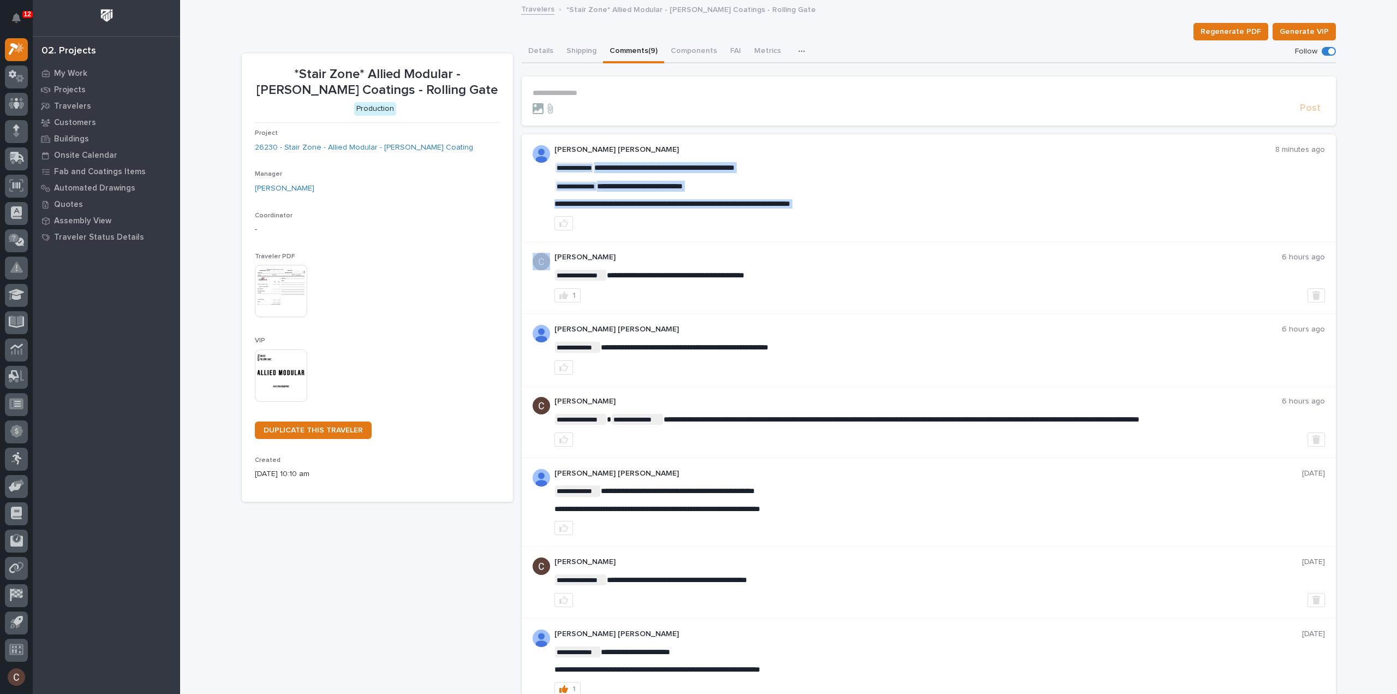
click at [656, 201] on span "**********" at bounding box center [673, 204] width 236 height 8
copy div "**********"
click at [555, 218] on button "button" at bounding box center [564, 223] width 19 height 14
